Goal: Transaction & Acquisition: Purchase product/service

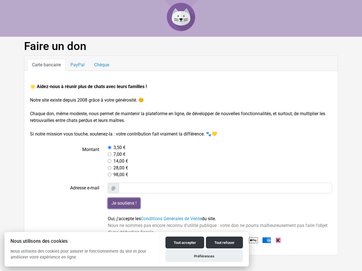
click at [124, 204] on input "Je soutiens !" at bounding box center [124, 203] width 33 height 11
click at [185, 243] on button "Tout accepter" at bounding box center [184, 243] width 39 height 12
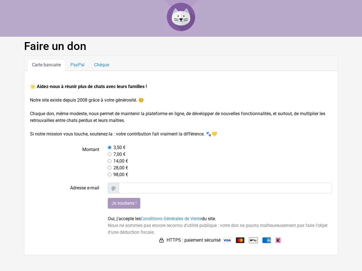
click at [224, 244] on button "Tout refuser" at bounding box center [224, 250] width 37 height 12
click at [204, 258] on button "Préférences" at bounding box center [203, 264] width 77 height 12
